Goal: Task Accomplishment & Management: Use online tool/utility

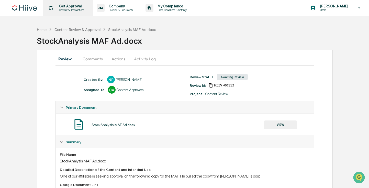
click at [57, 7] on p "Get Approval" at bounding box center [71, 6] width 32 height 4
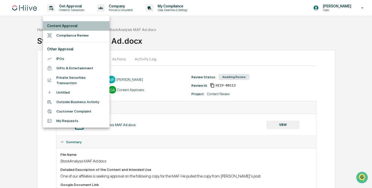
click at [68, 27] on li "Content Approval" at bounding box center [76, 25] width 66 height 9
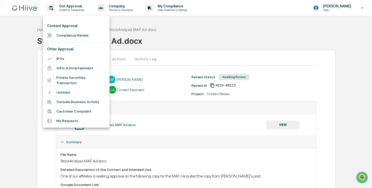
click at [71, 32] on li "Compliance Review" at bounding box center [76, 35] width 66 height 9
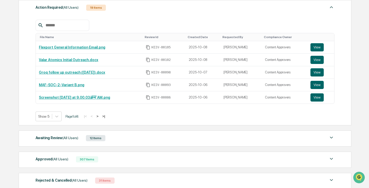
scroll to position [113, 0]
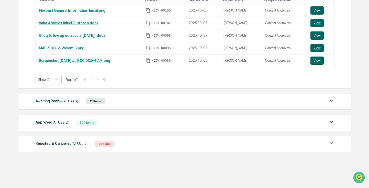
click at [253, 100] on div "Awaiting Review (All Users) 12 Items" at bounding box center [185, 101] width 299 height 7
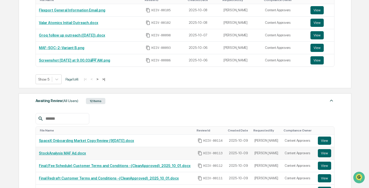
click at [77, 154] on link "StockAnalysis MAF Ad.docx" at bounding box center [62, 153] width 47 height 4
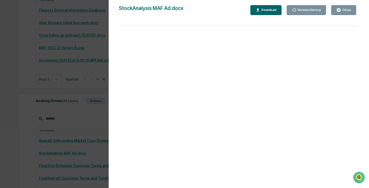
click at [80, 79] on div "Version History 10/09/2025, 05:11 PM Nathan Prescott StockAnalysis MAF Ad.docx …" at bounding box center [184, 94] width 369 height 188
